Goal: Transaction & Acquisition: Download file/media

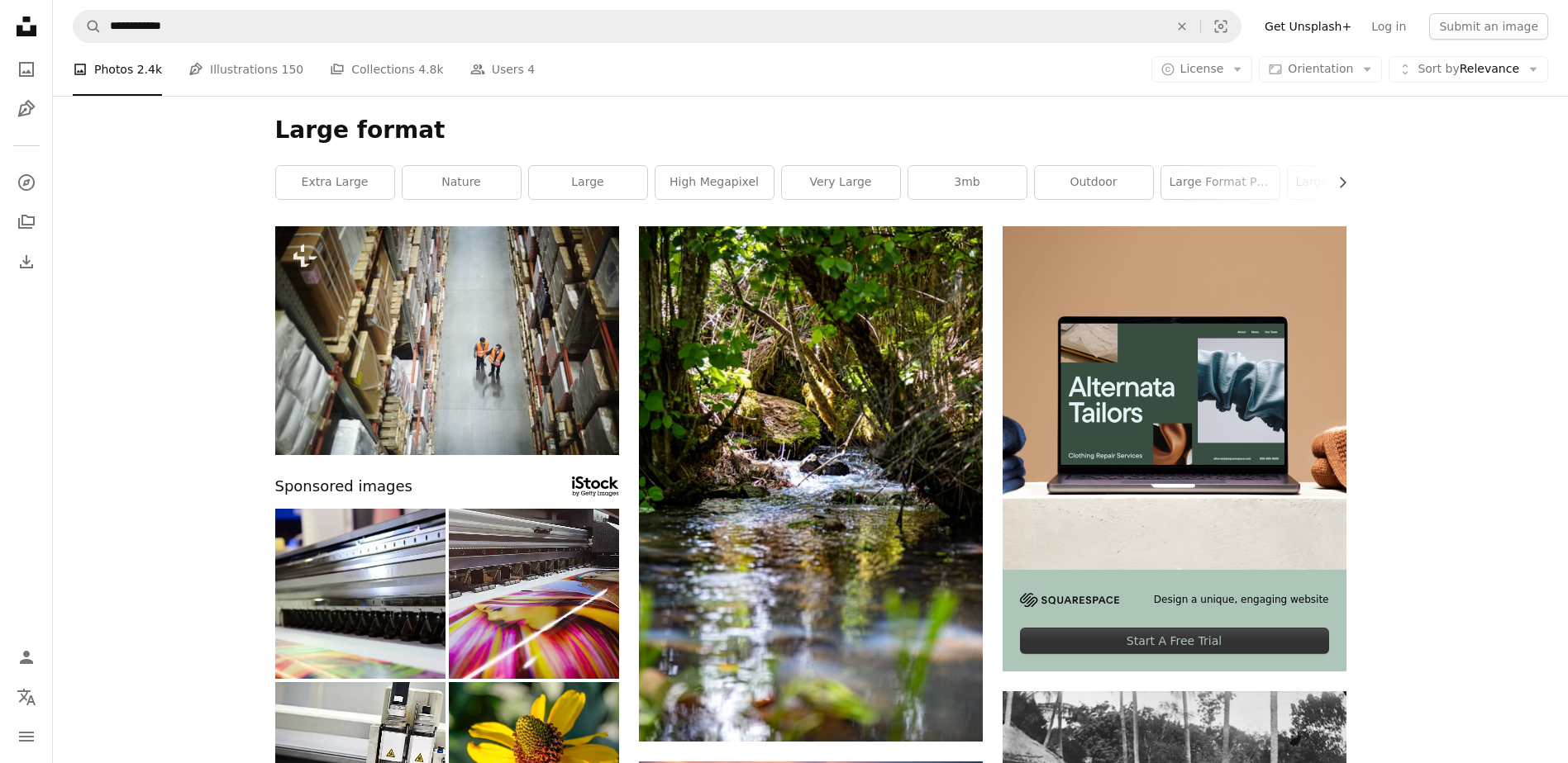
scroll to position [3432, 0]
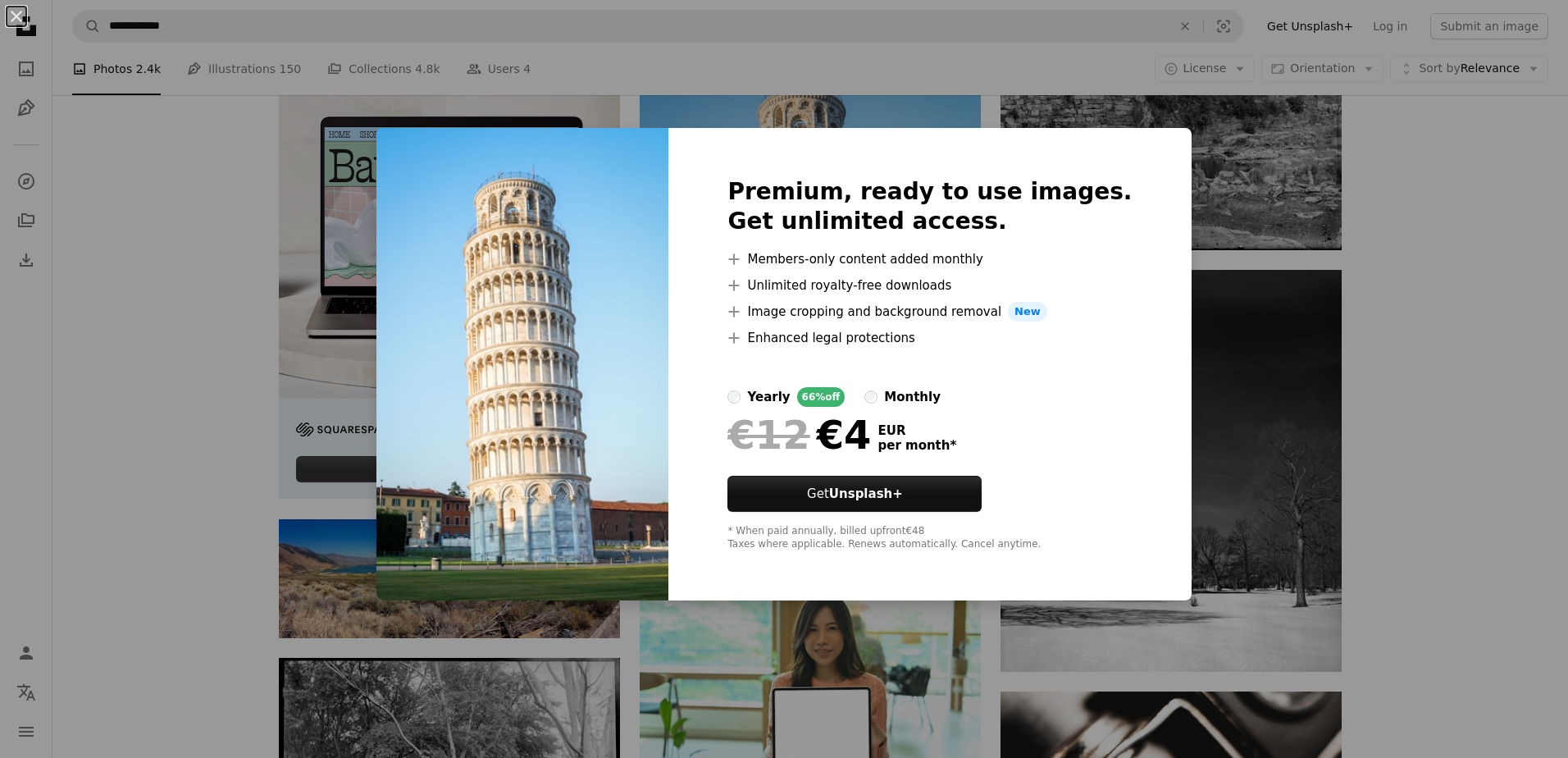
click at [1399, 357] on div "An X shape Premium, ready to use images. Get unlimited access. A plus sign Memb…" at bounding box center [784, 379] width 1568 height 758
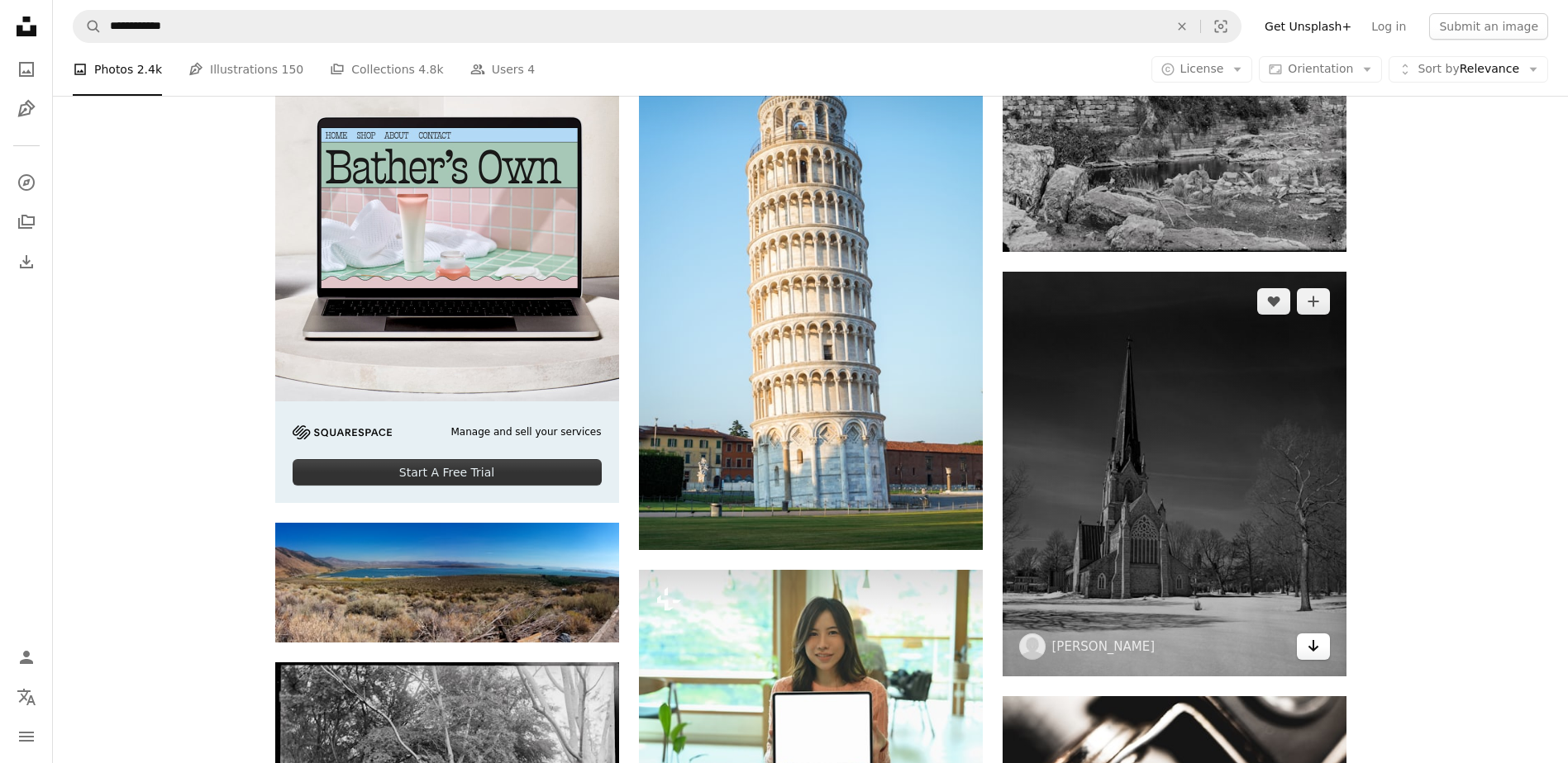
click at [1308, 650] on icon "Arrow pointing down" at bounding box center [1313, 646] width 13 height 20
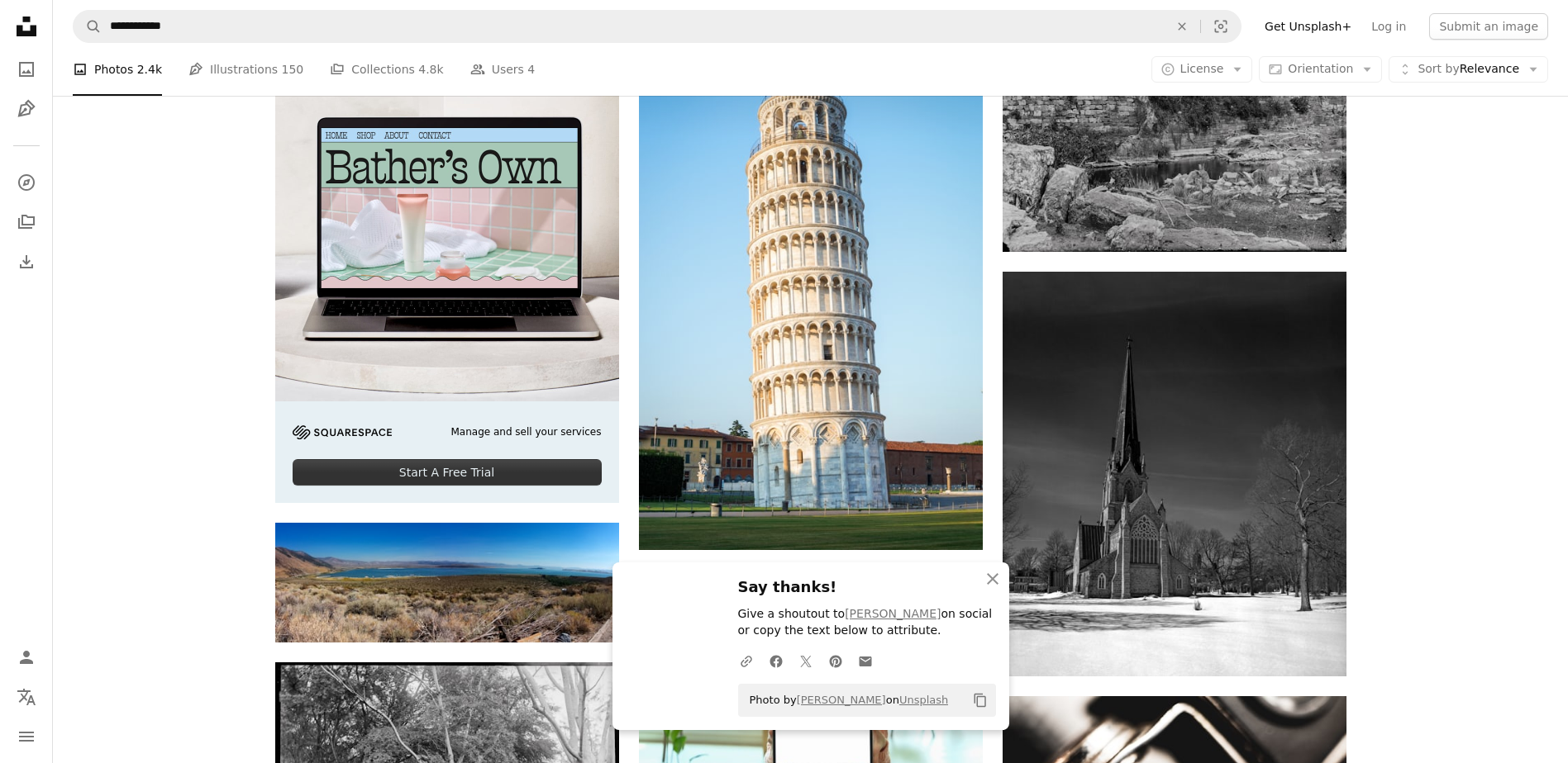
click at [1469, 623] on div "Plus sign for Unsplash+ A heart A plus sign Getty Images For Unsplash+ A lock D…" at bounding box center [811, 764] width 1515 height 7941
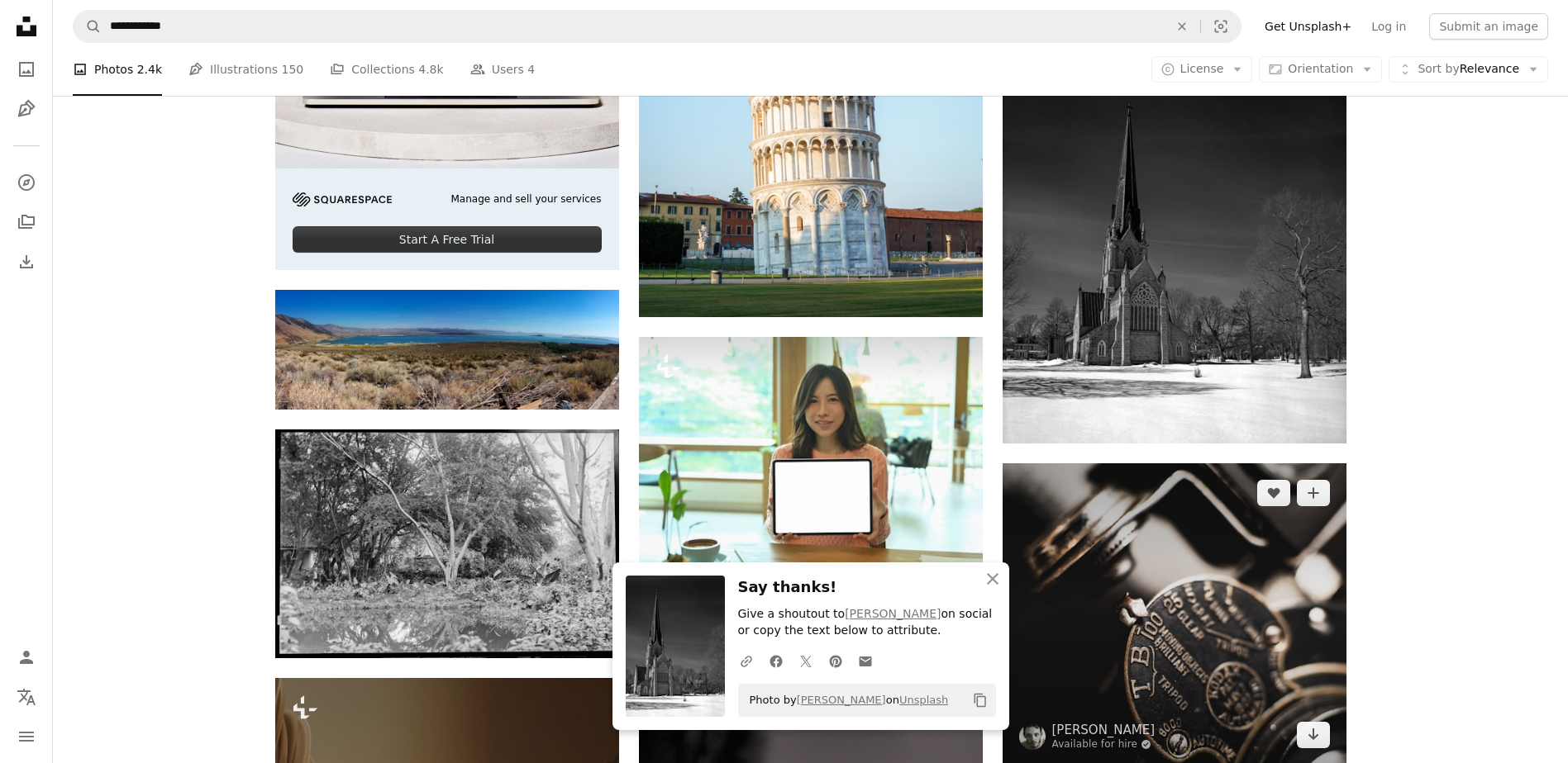
scroll to position [3681, 0]
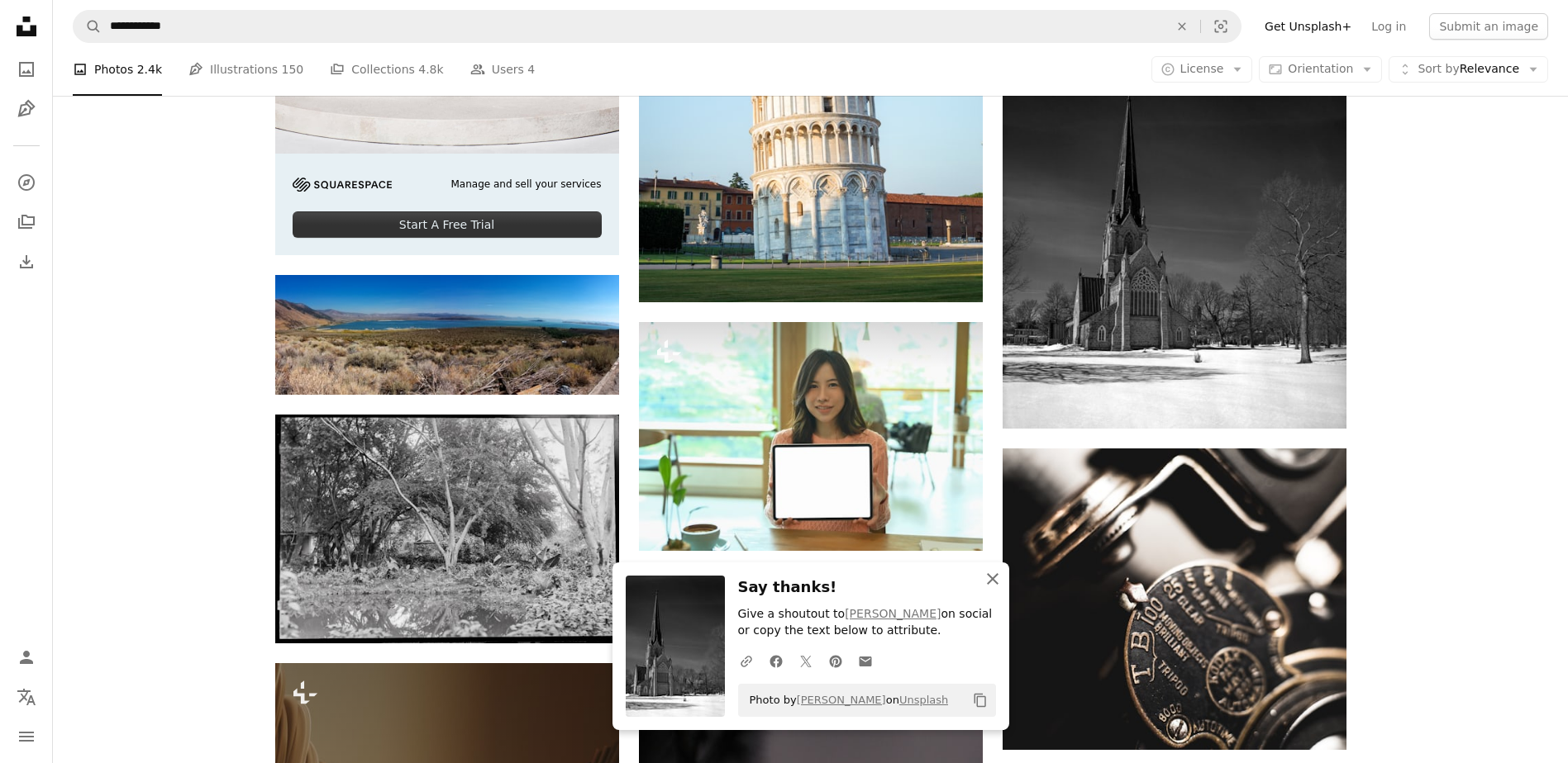
click at [996, 580] on icon "An X shape" at bounding box center [992, 579] width 20 height 20
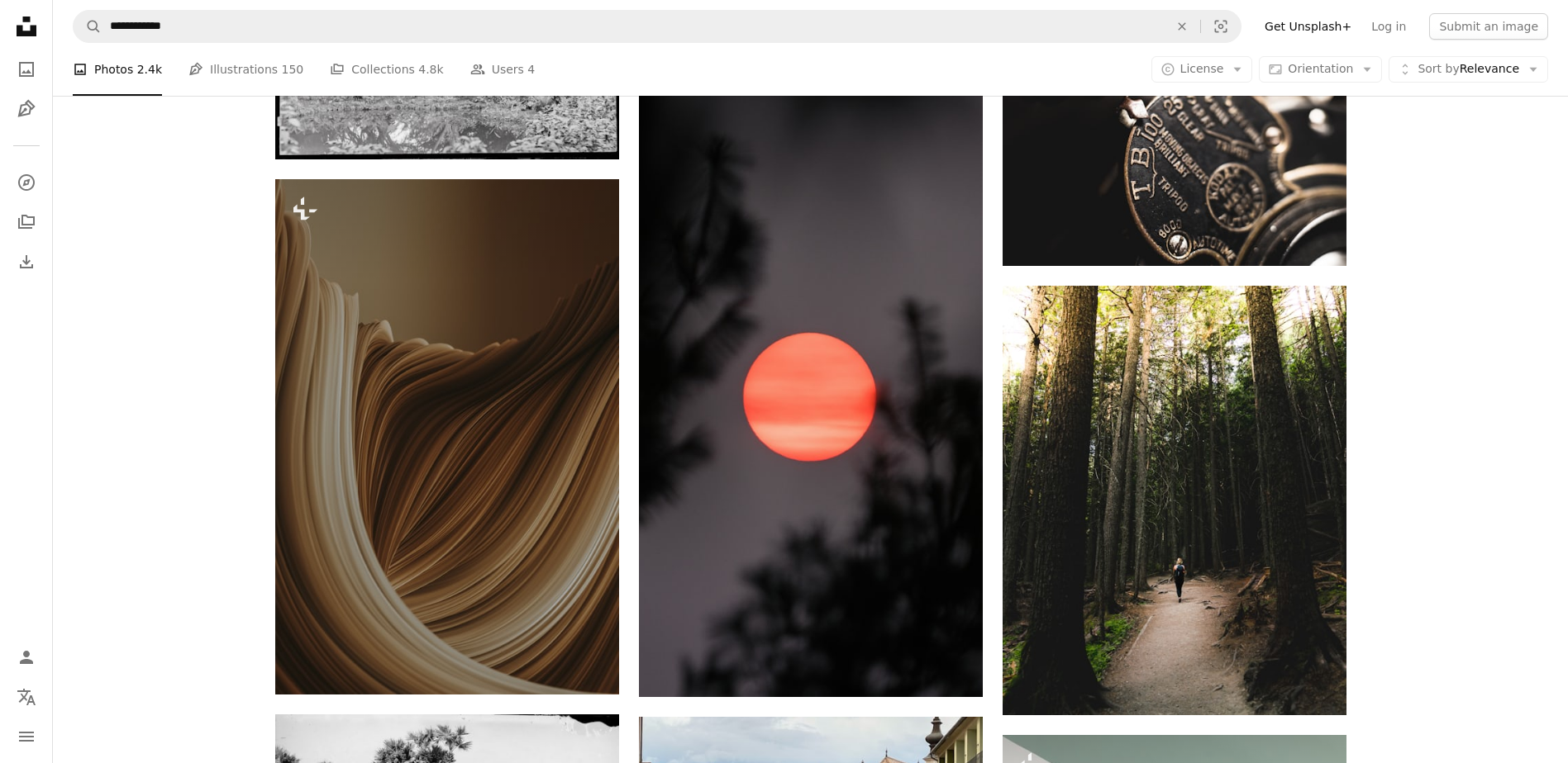
scroll to position [4259, 0]
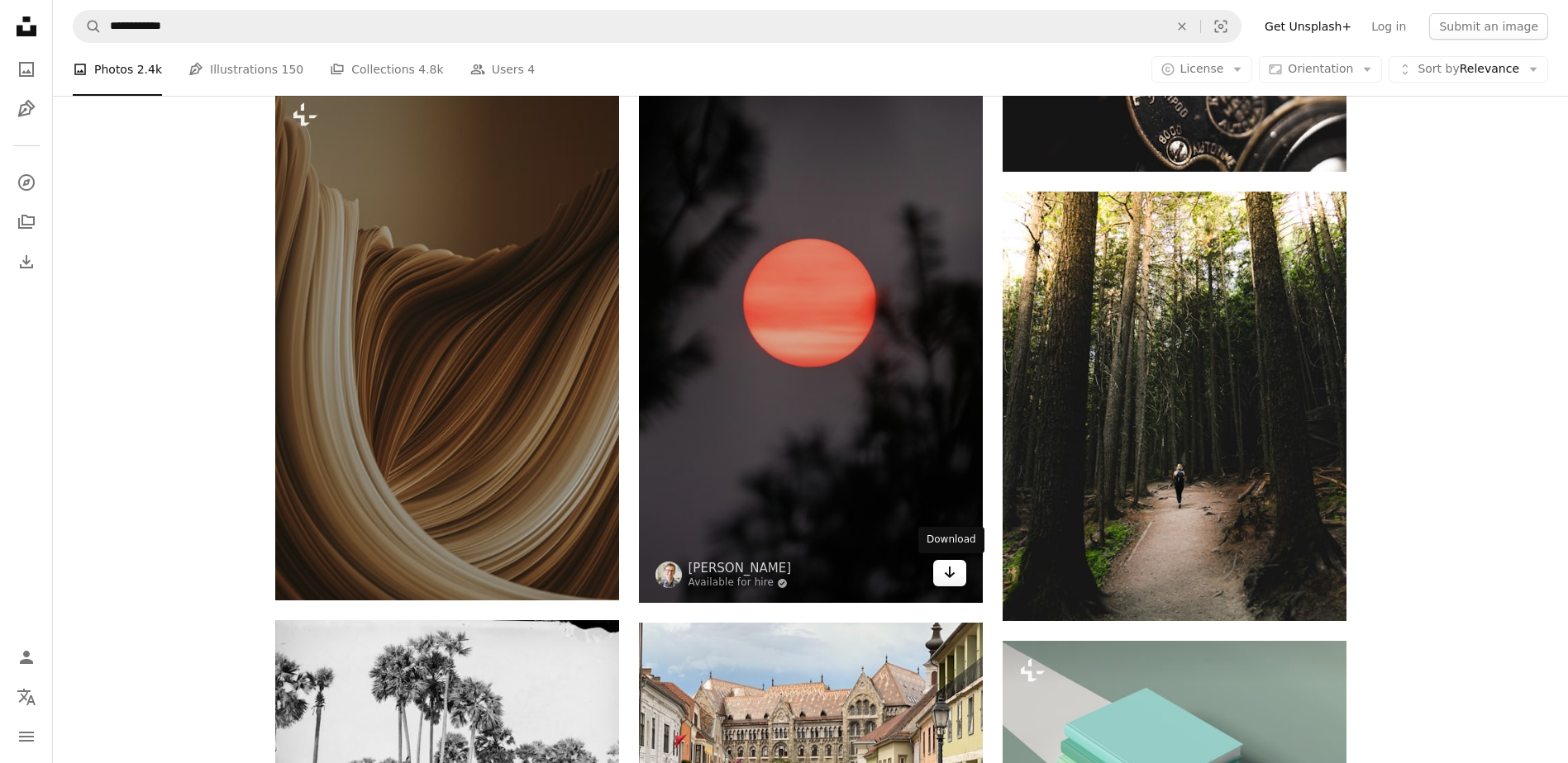
click at [949, 579] on icon "Arrow pointing down" at bounding box center [949, 572] width 13 height 20
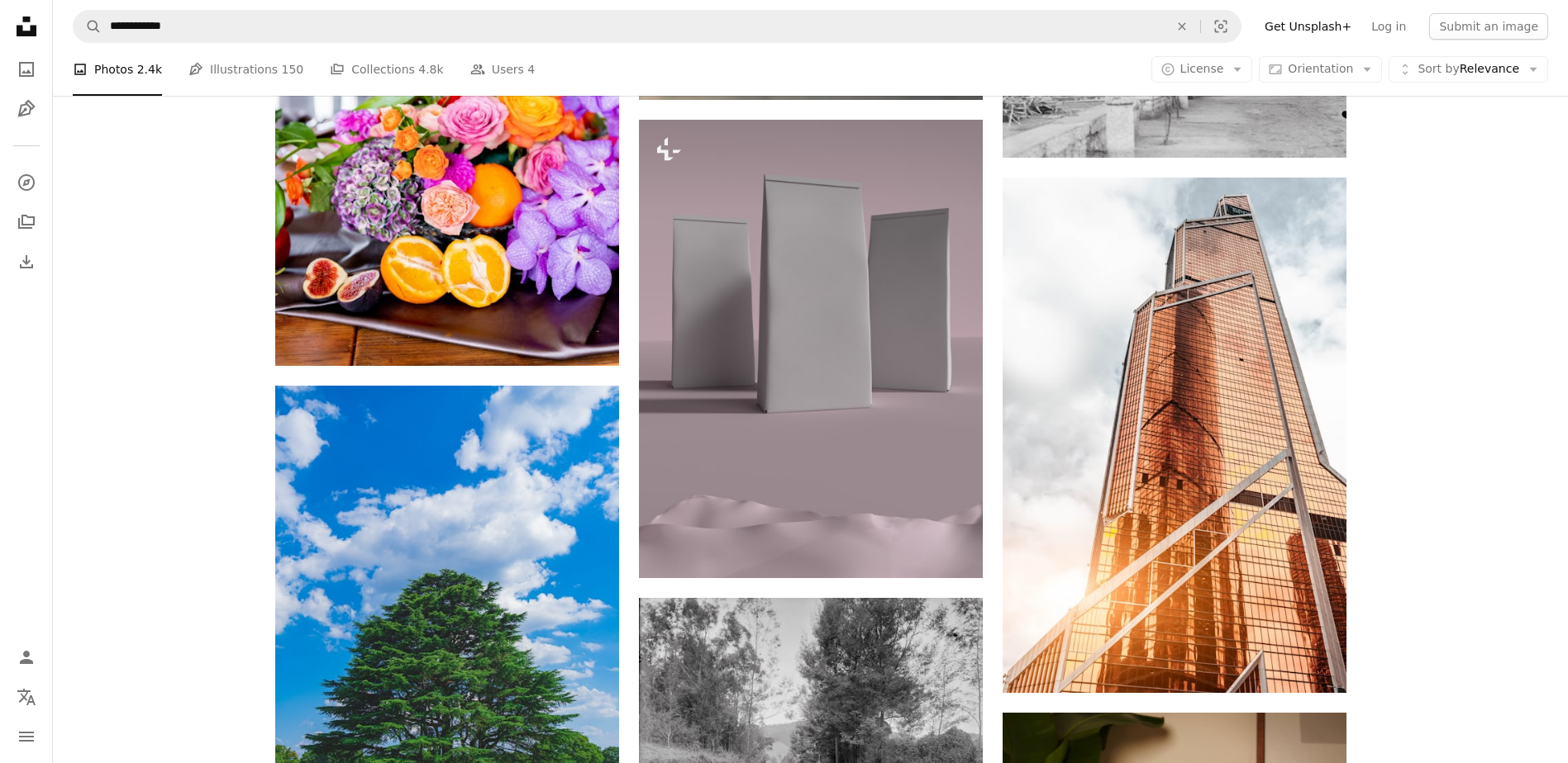
scroll to position [5421, 0]
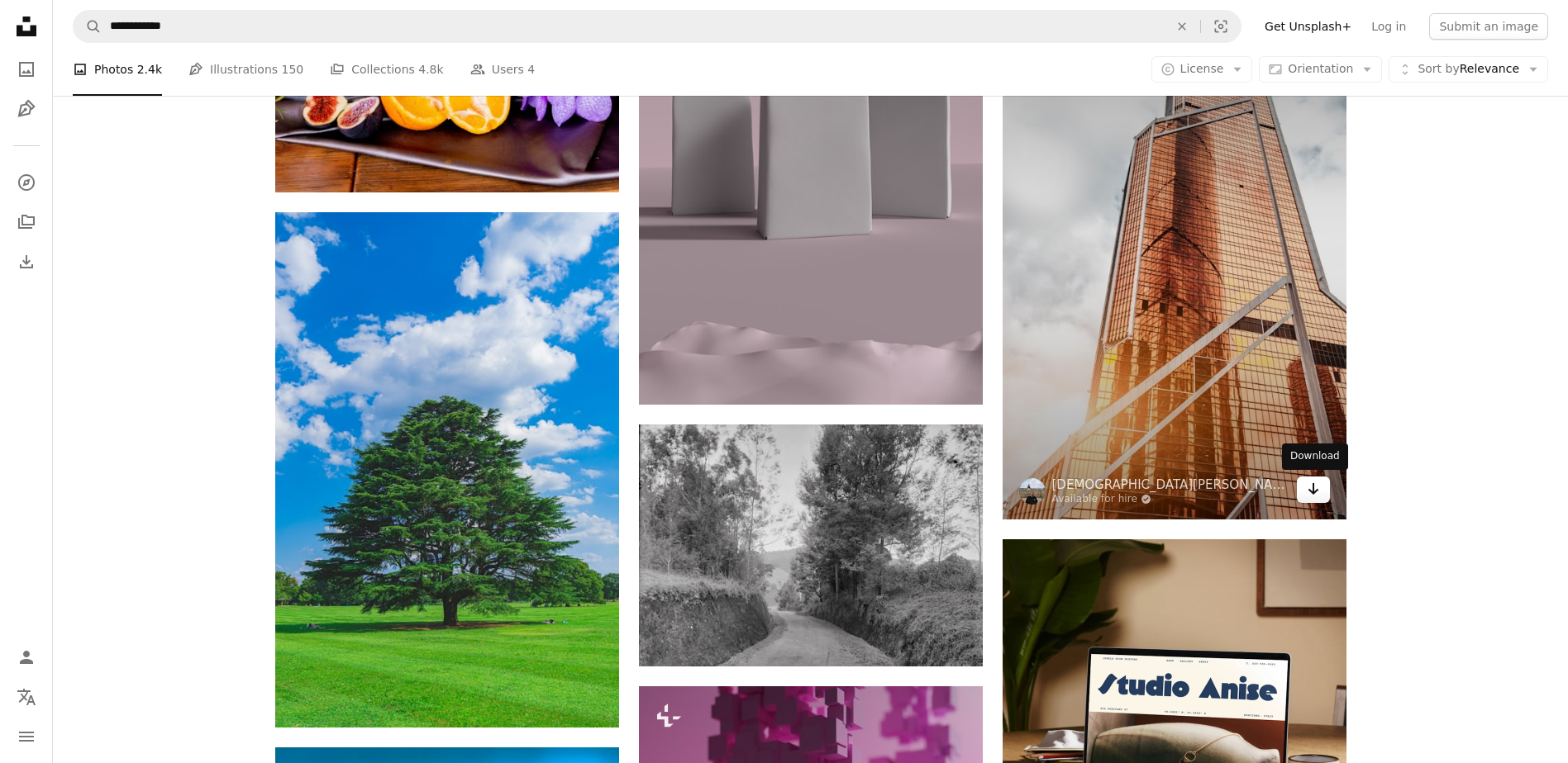
click at [1320, 492] on link "Arrow pointing down" at bounding box center [1313, 490] width 33 height 27
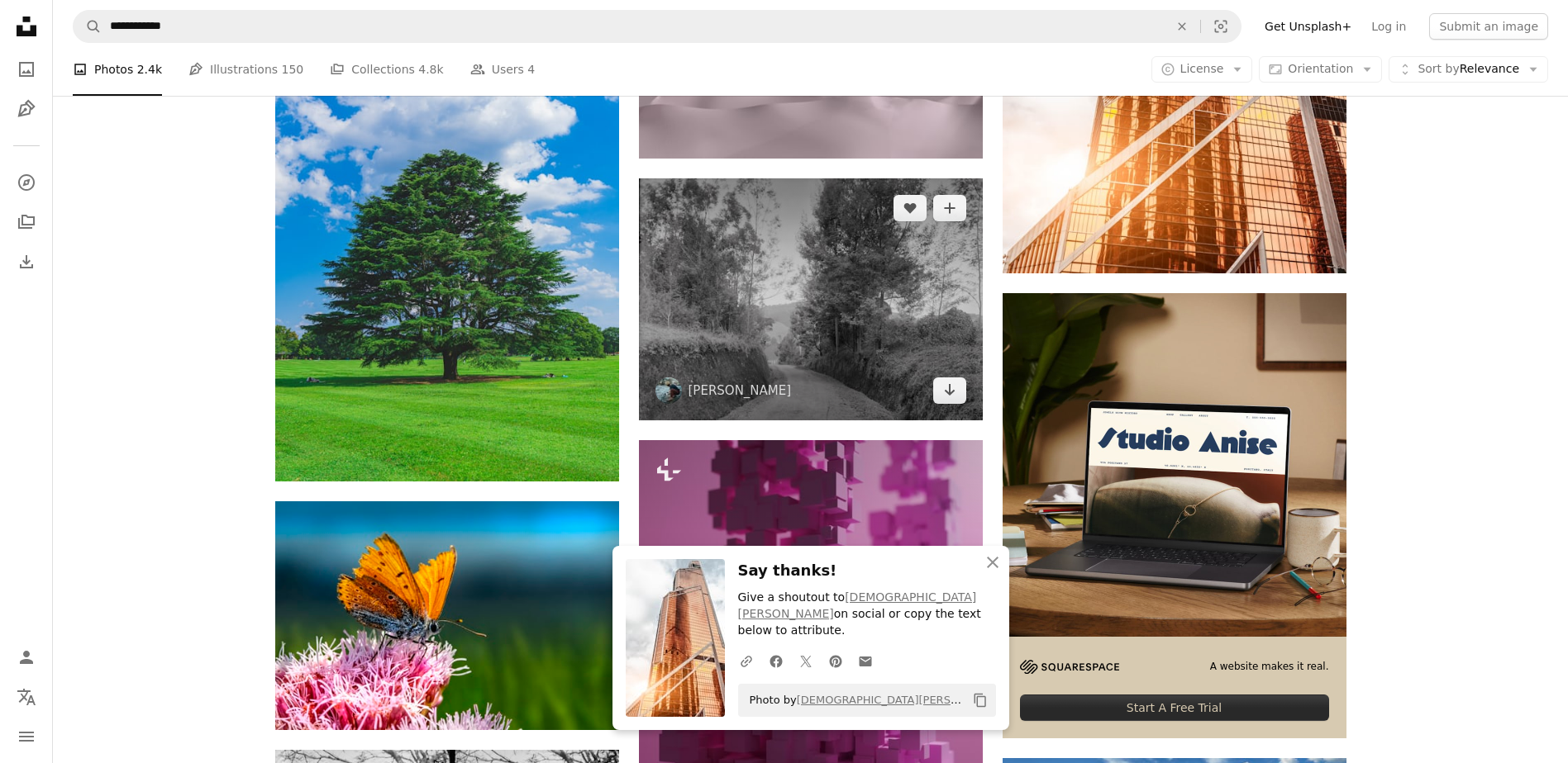
scroll to position [5587, 0]
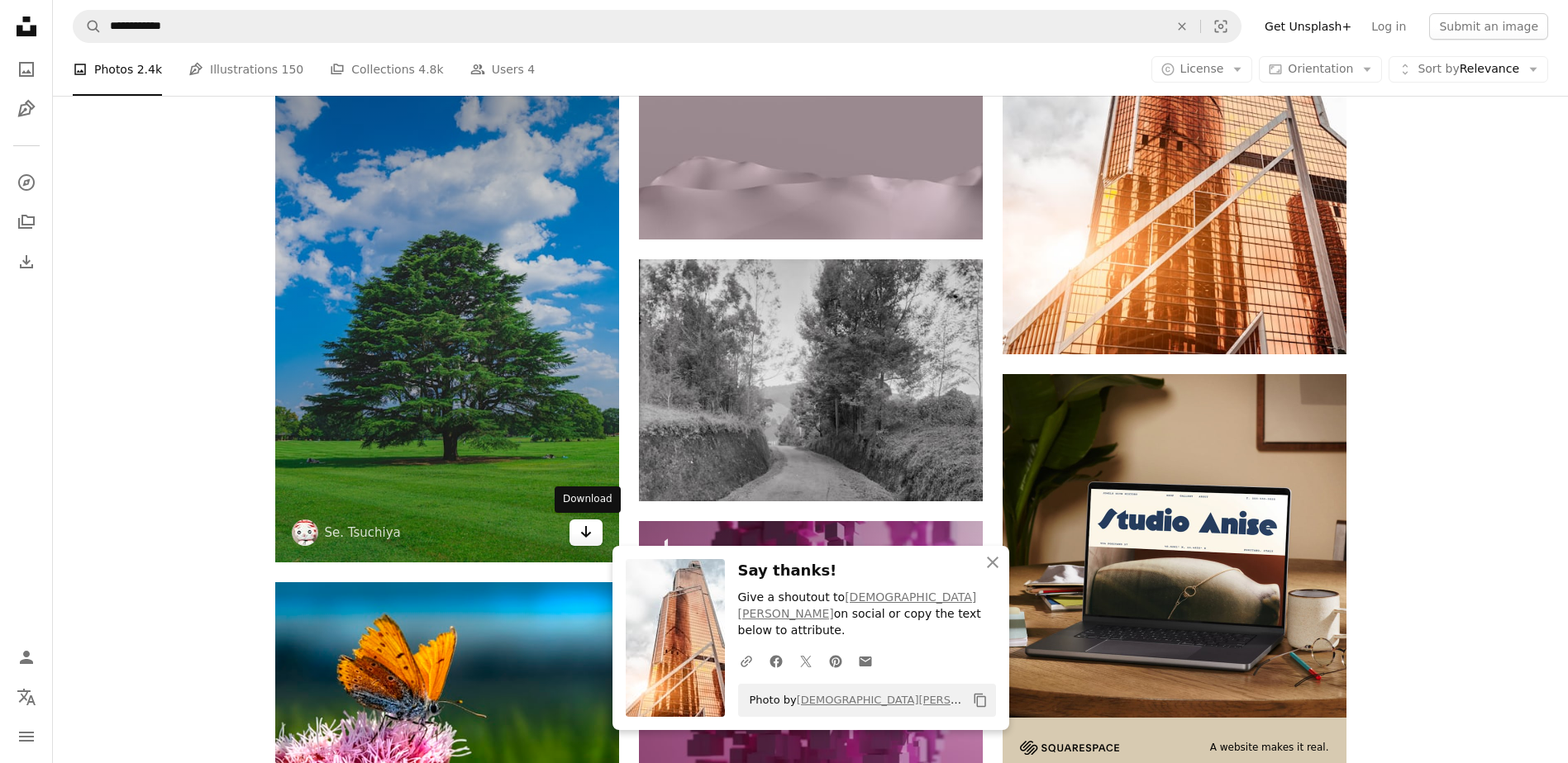
click at [584, 534] on icon "Download" at bounding box center [585, 532] width 11 height 12
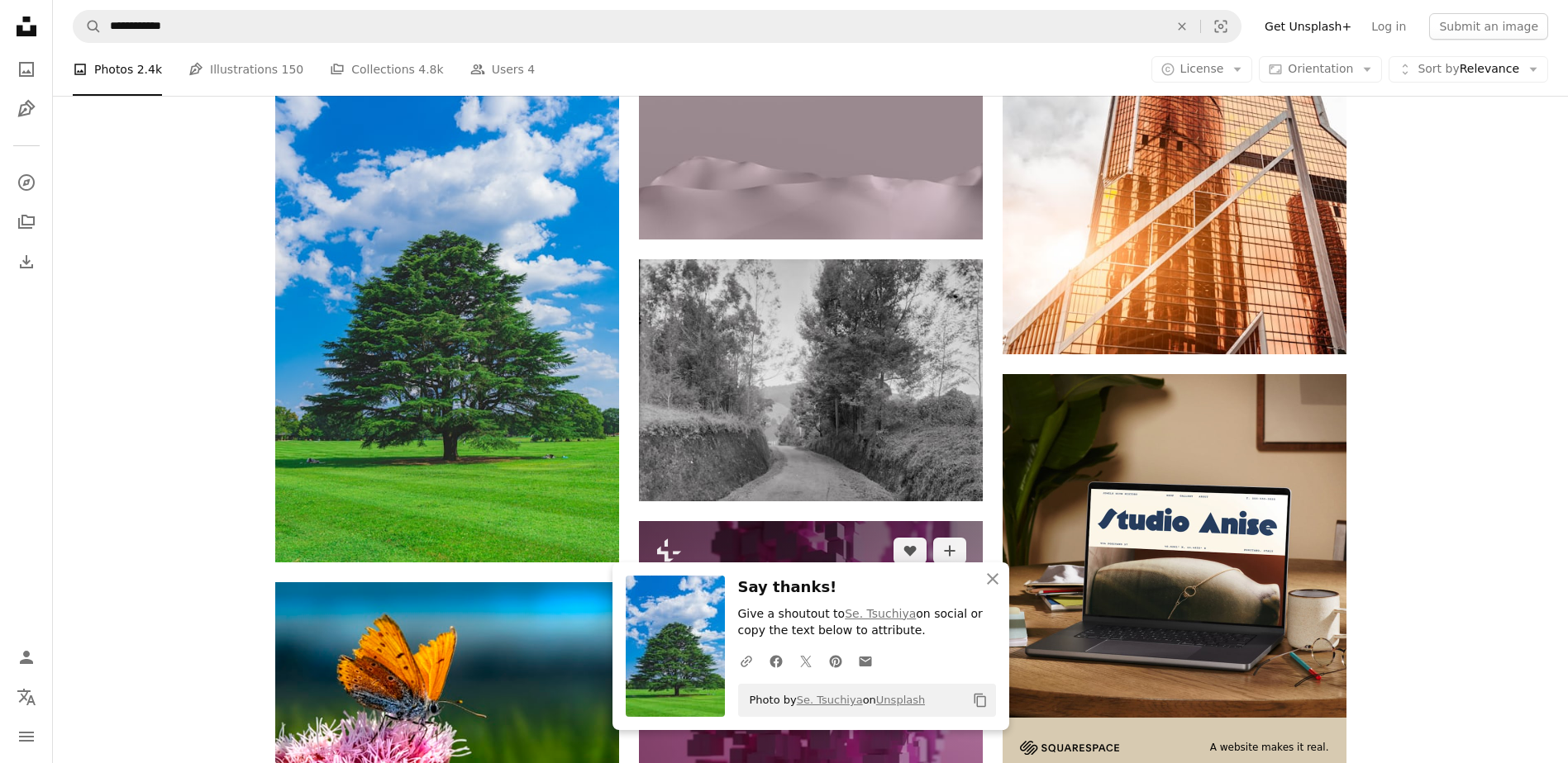
scroll to position [5917, 0]
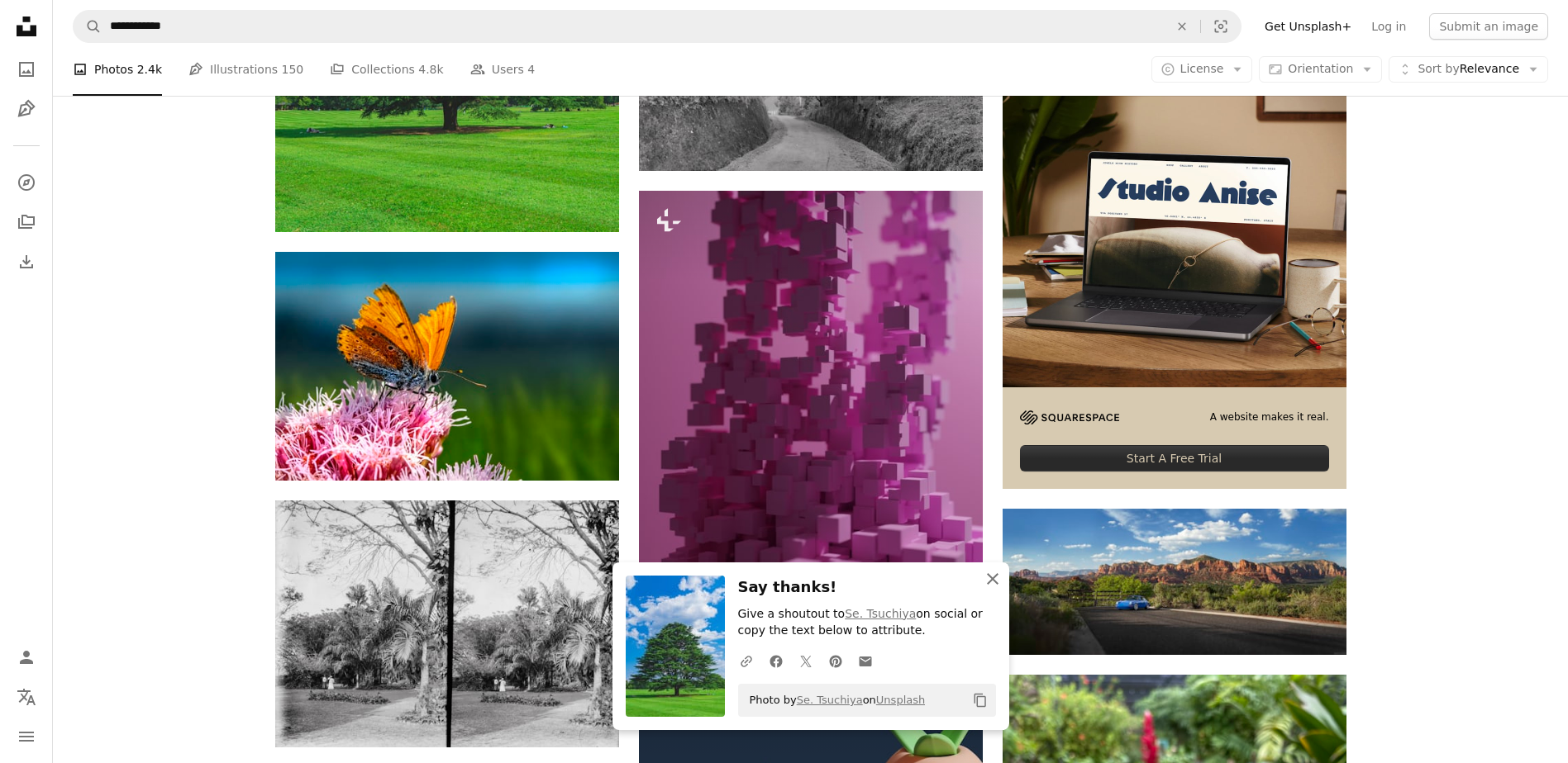
click at [995, 581] on icon "button" at bounding box center [993, 579] width 12 height 12
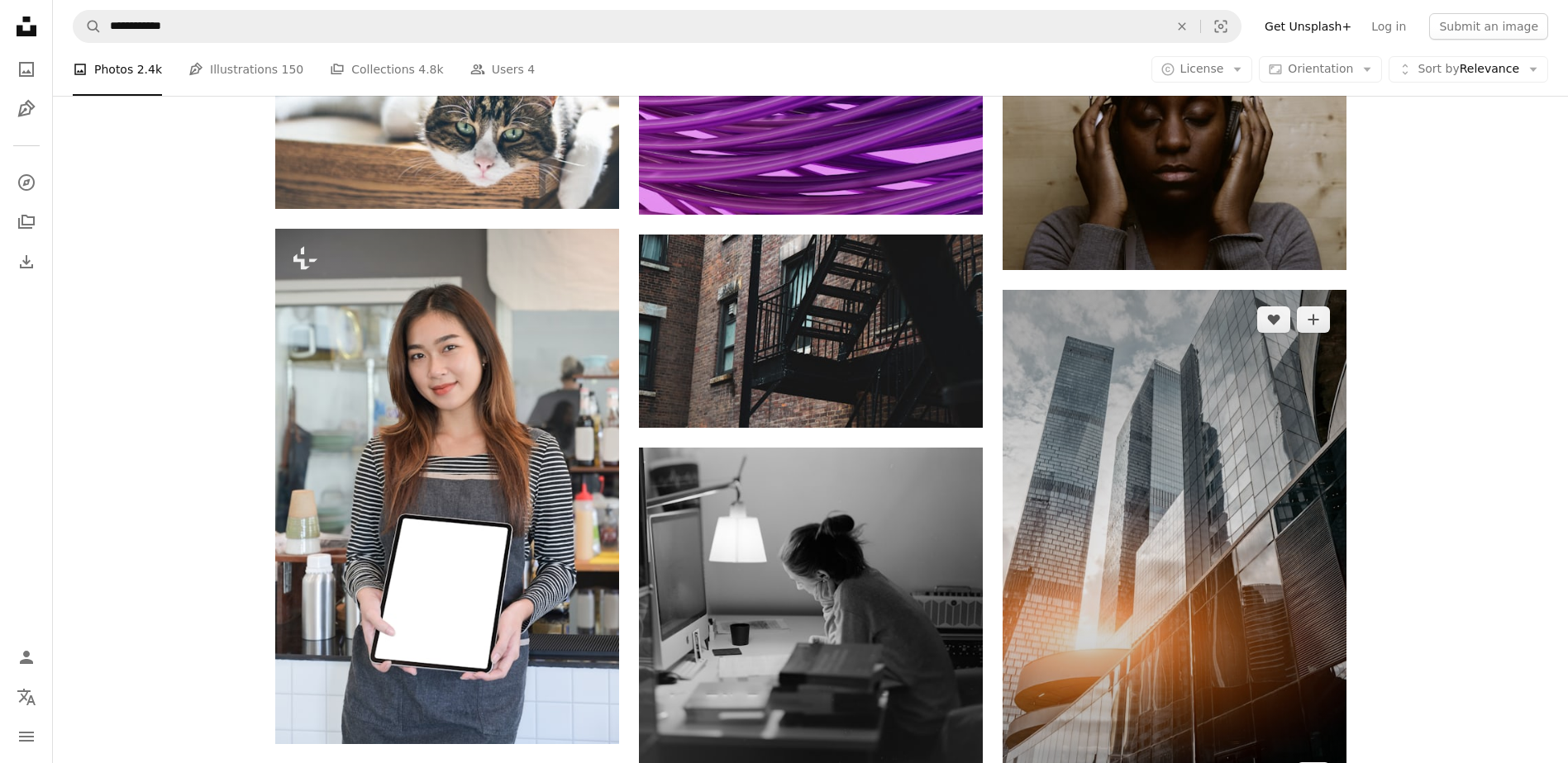
scroll to position [7486, 0]
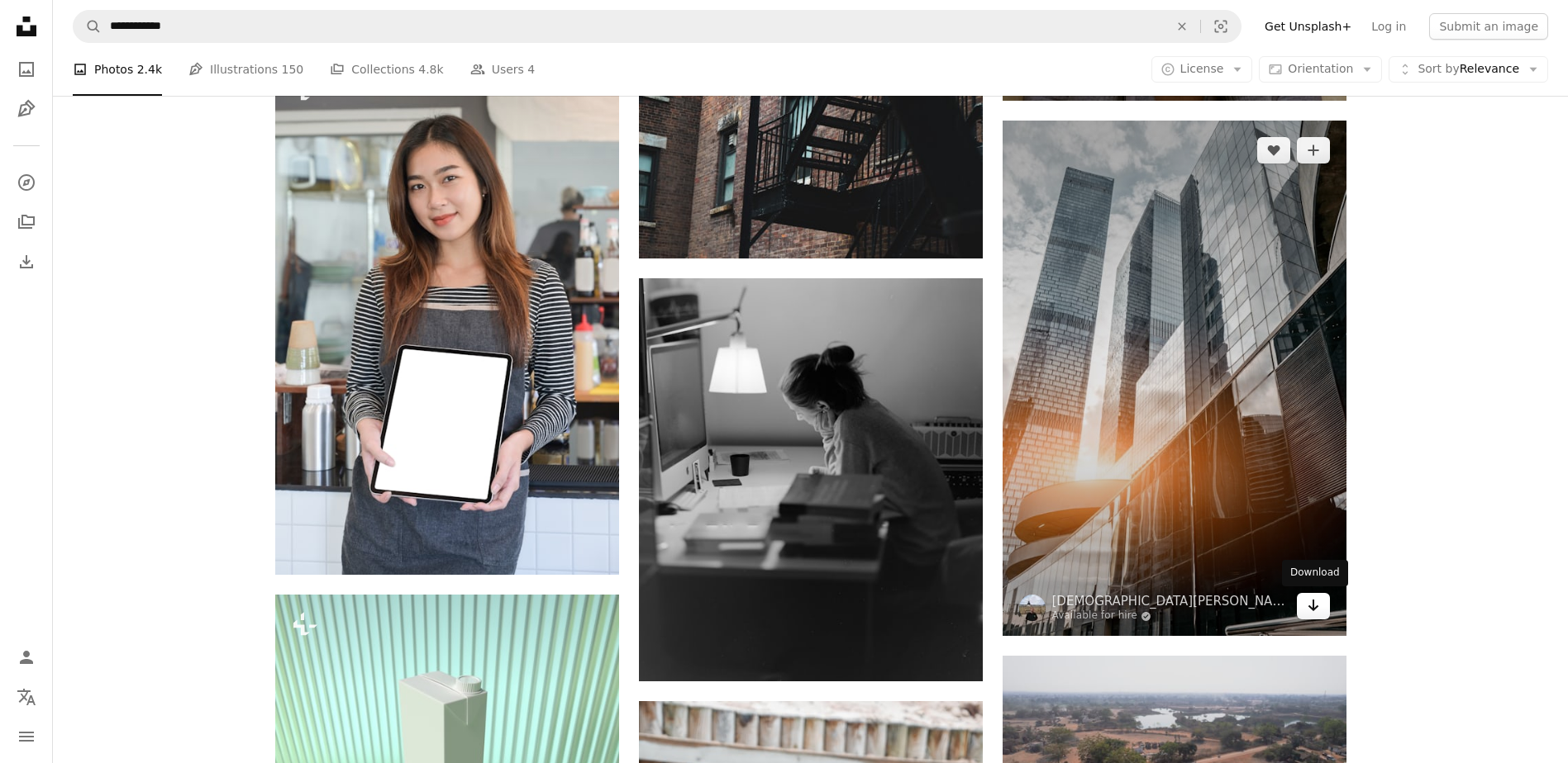
click at [1309, 614] on icon "Arrow pointing down" at bounding box center [1313, 605] width 13 height 20
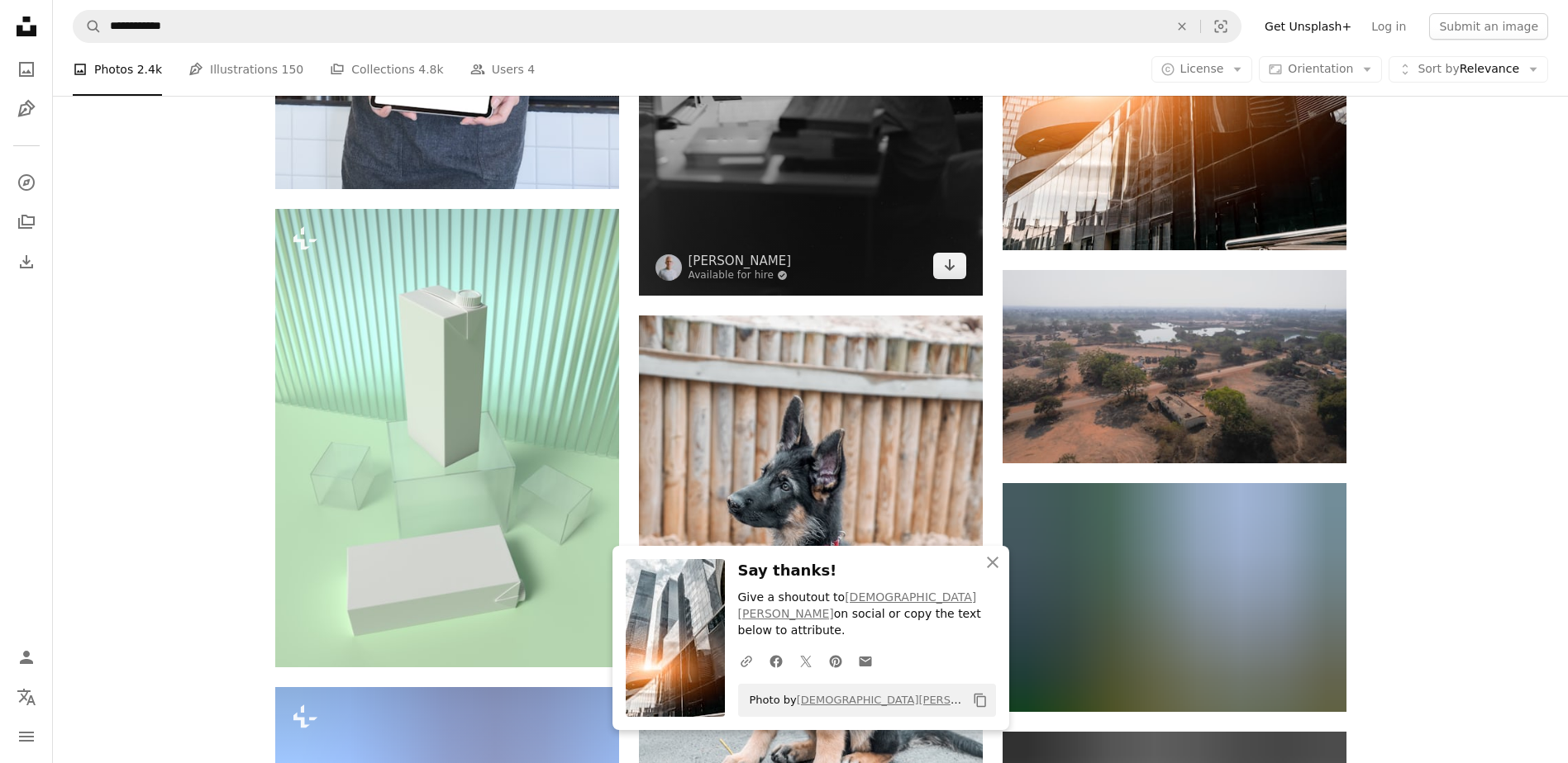
scroll to position [7899, 0]
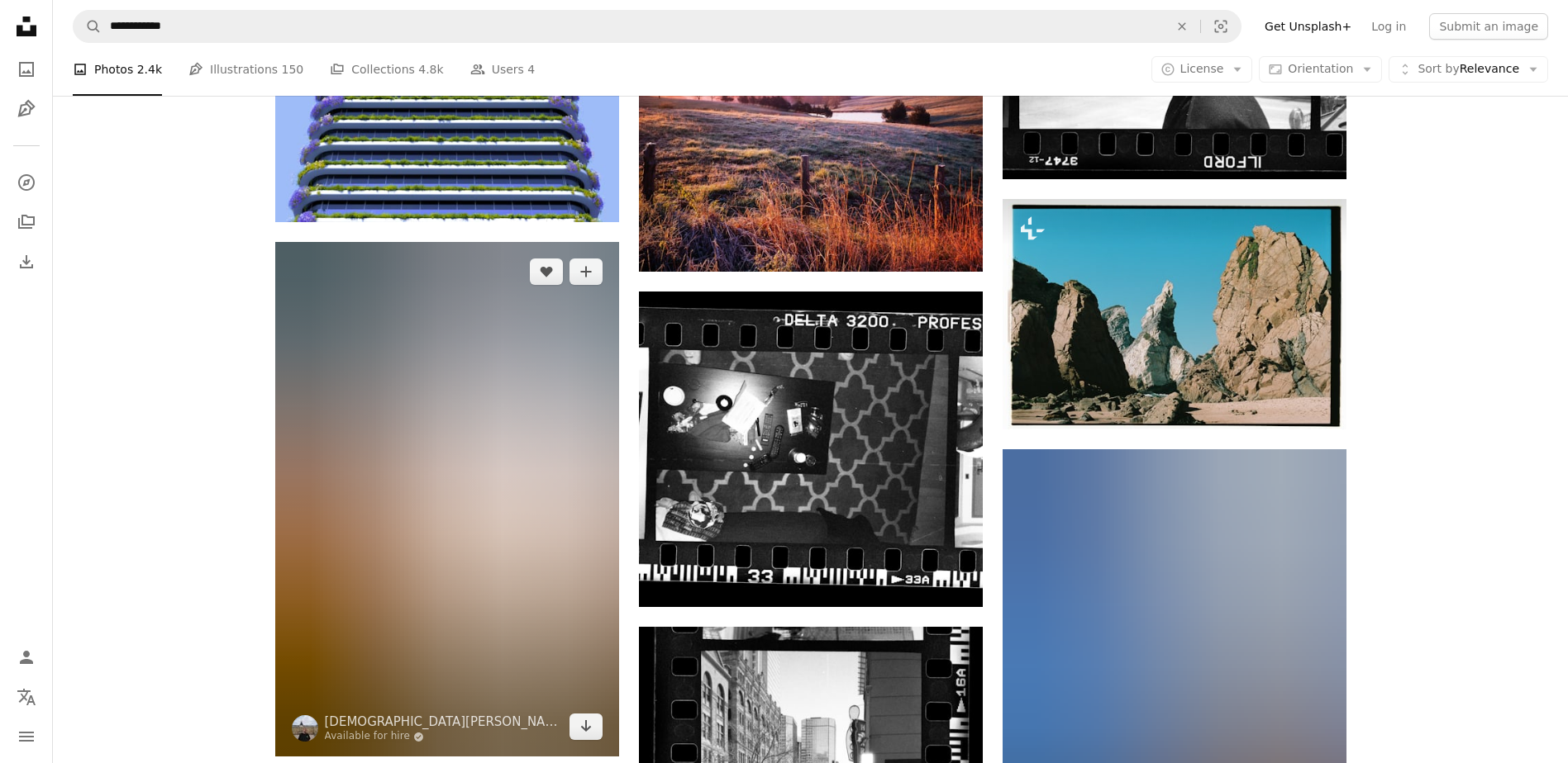
scroll to position [8807, 0]
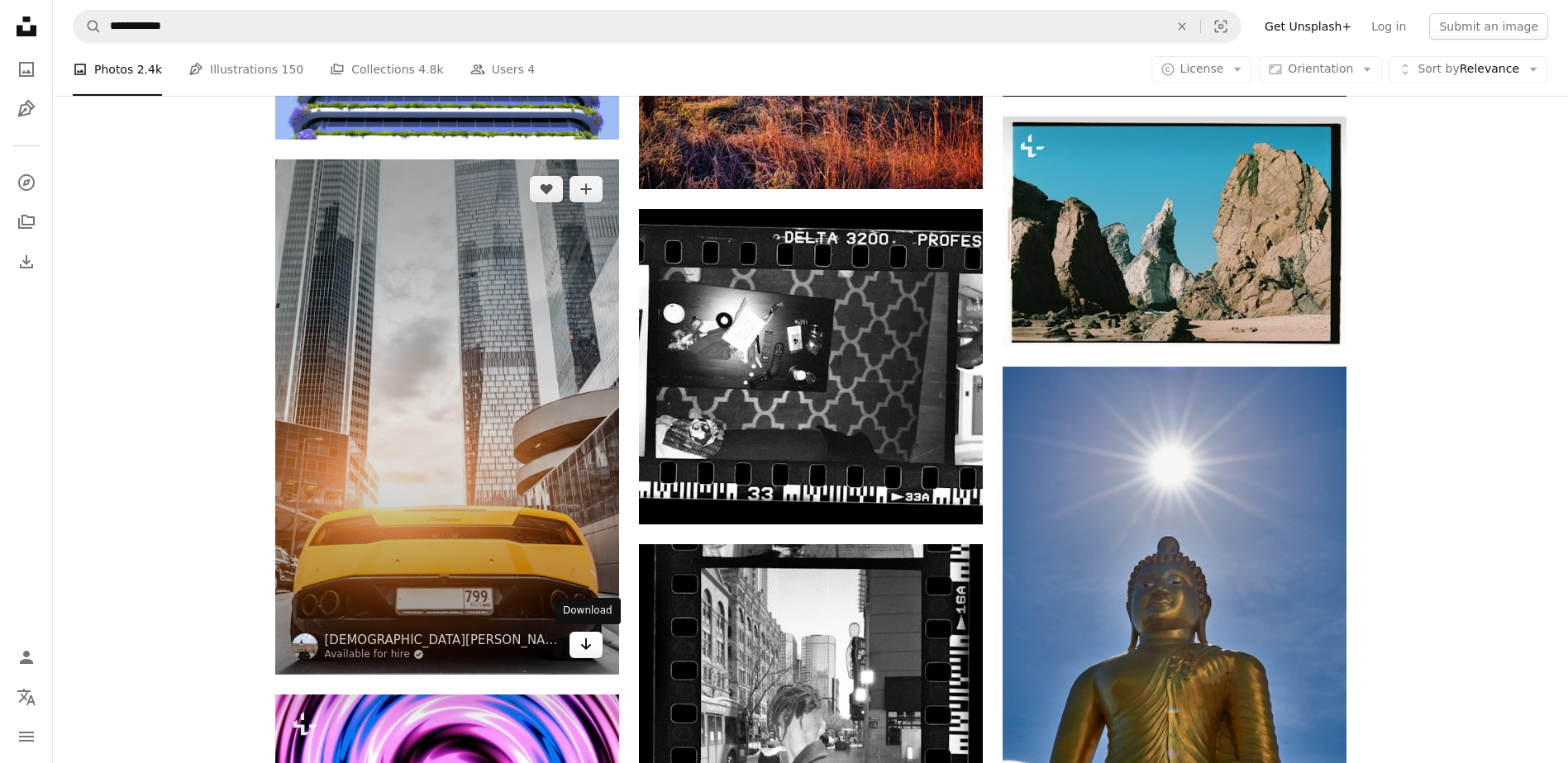
click at [580, 646] on icon "Arrow pointing down" at bounding box center [585, 644] width 13 height 20
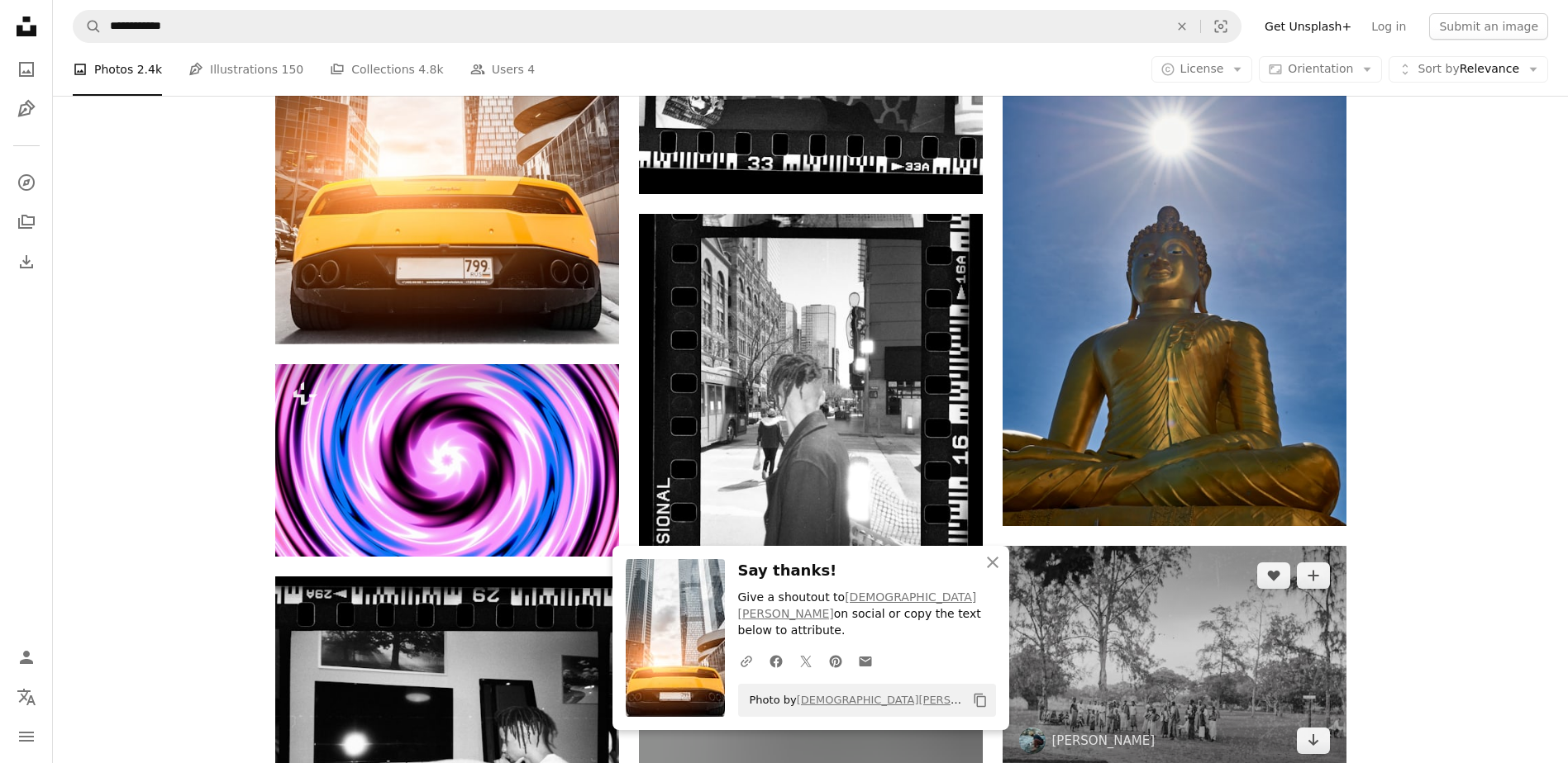
scroll to position [9551, 0]
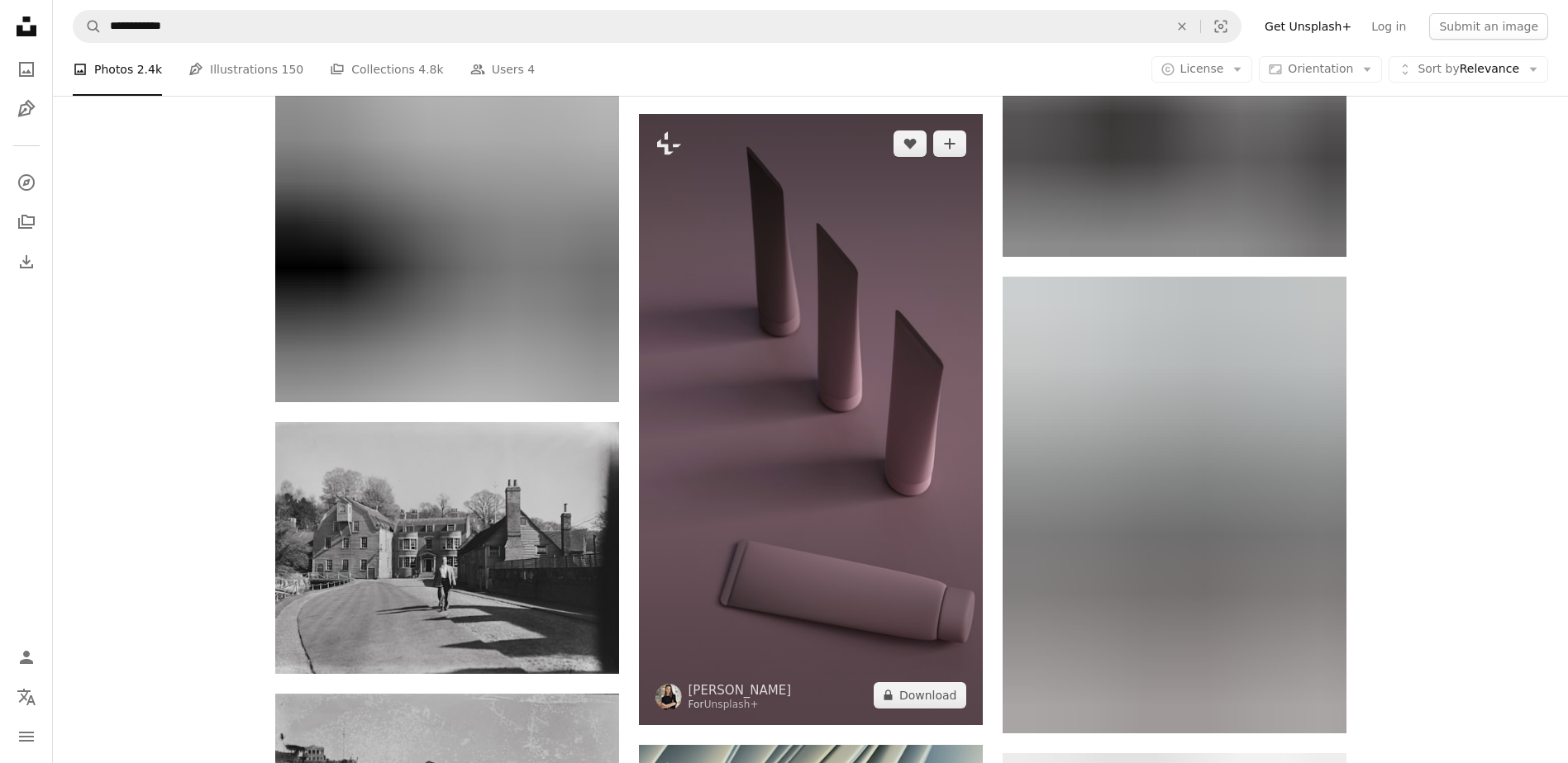
scroll to position [10955, 0]
